Goal: Information Seeking & Learning: Learn about a topic

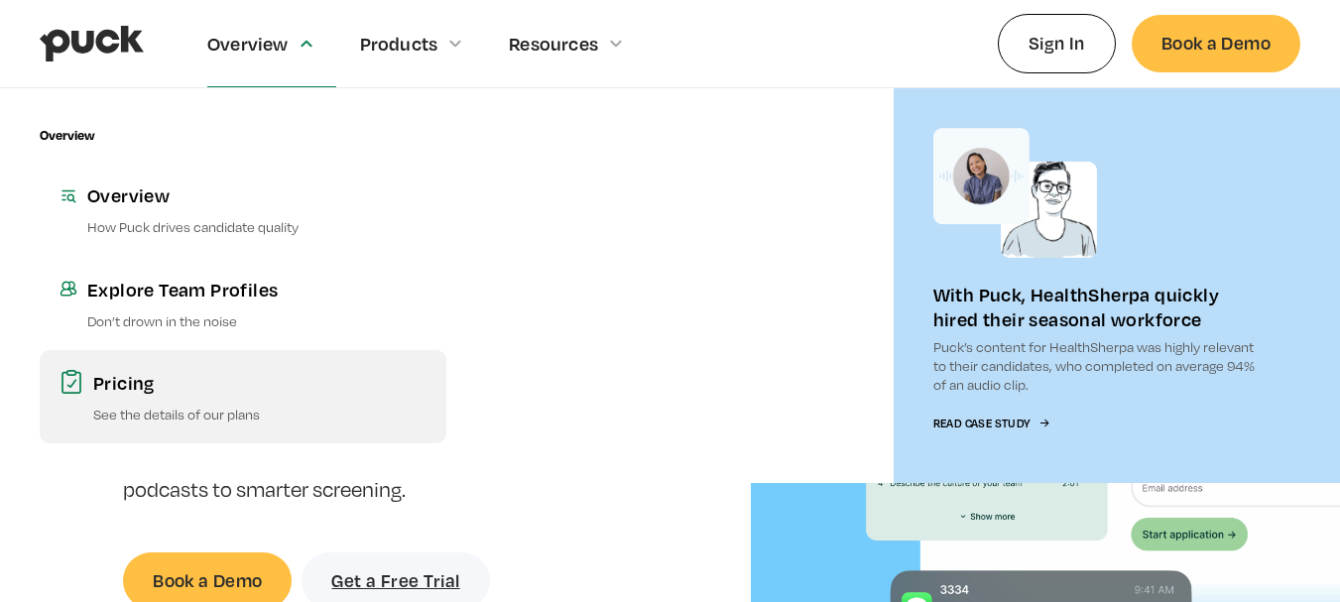
click at [175, 400] on link "Pricing See the details of our plans" at bounding box center [243, 396] width 407 height 93
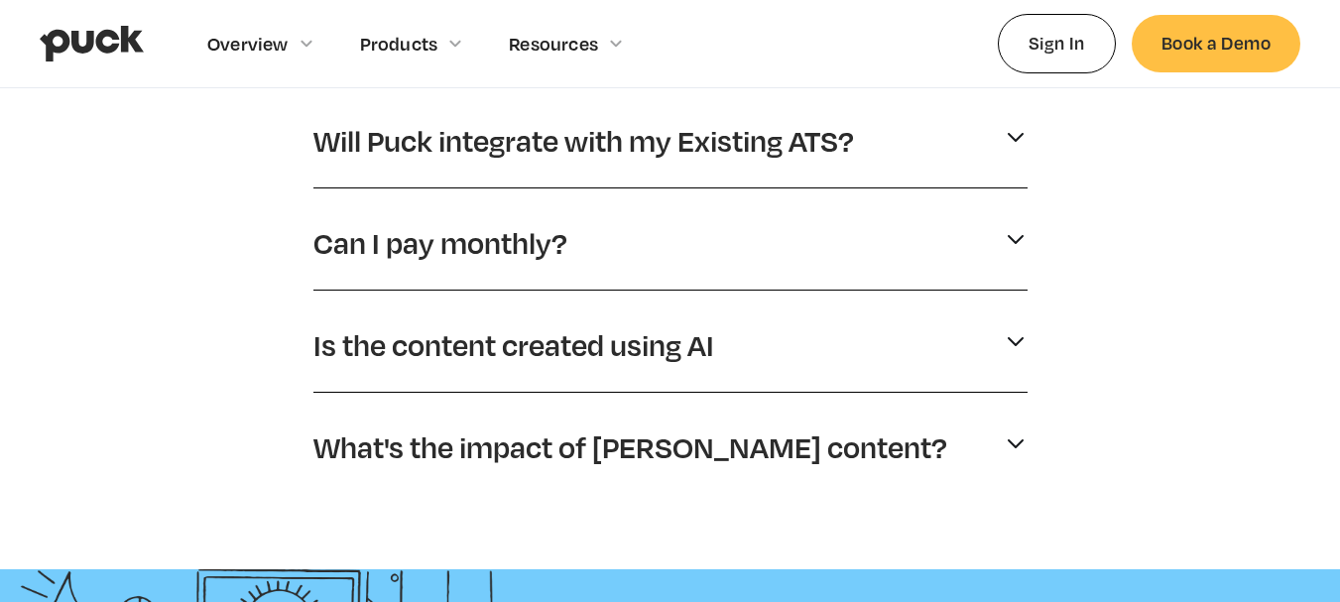
scroll to position [115, 0]
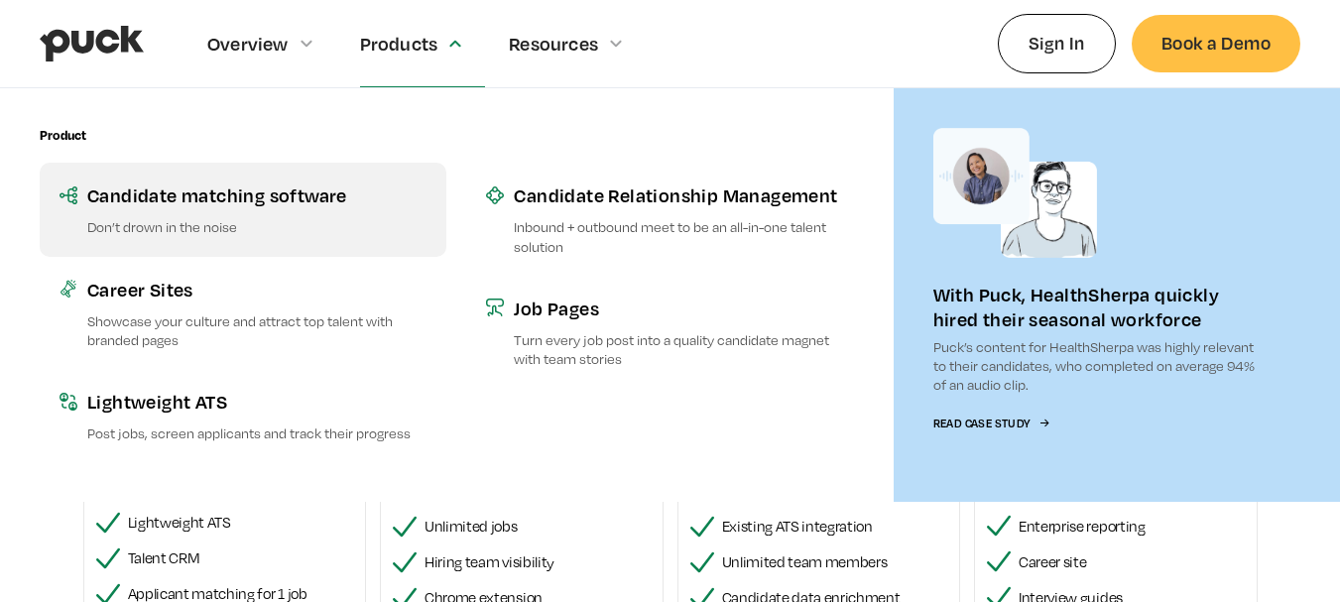
click at [258, 211] on link "Candidate matching software Don’t drown in the noise" at bounding box center [243, 209] width 407 height 93
